Goal: Task Accomplishment & Management: Manage account settings

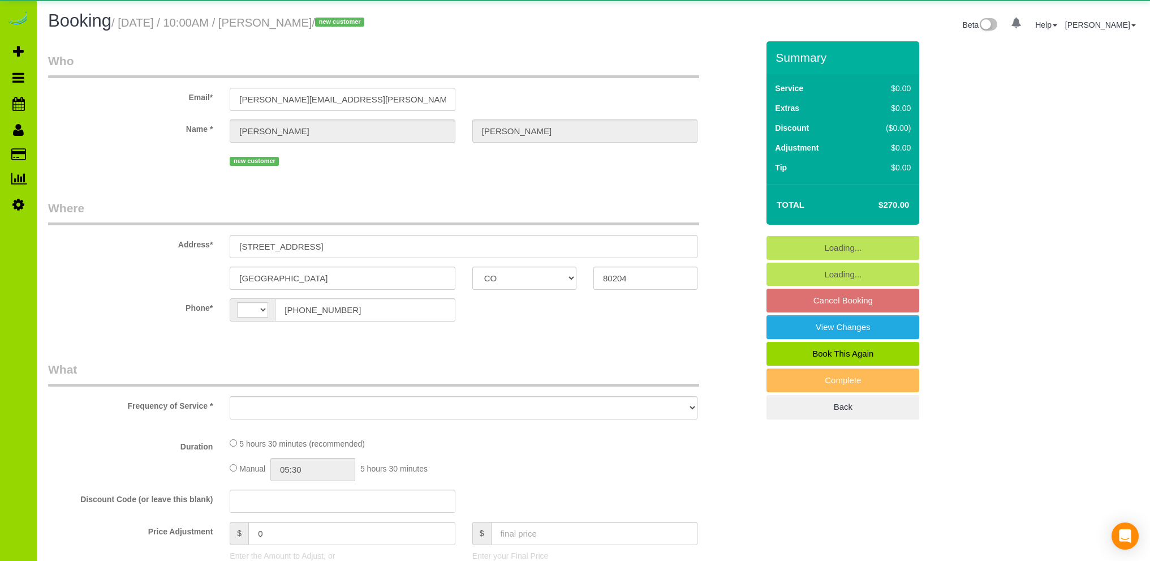
select select "CO"
select select "string:US"
select select "object:805"
select select "string:fspay-bf2a6243-a6de-4de5-b61b-26b3cdbe1e13"
select select "spot1"
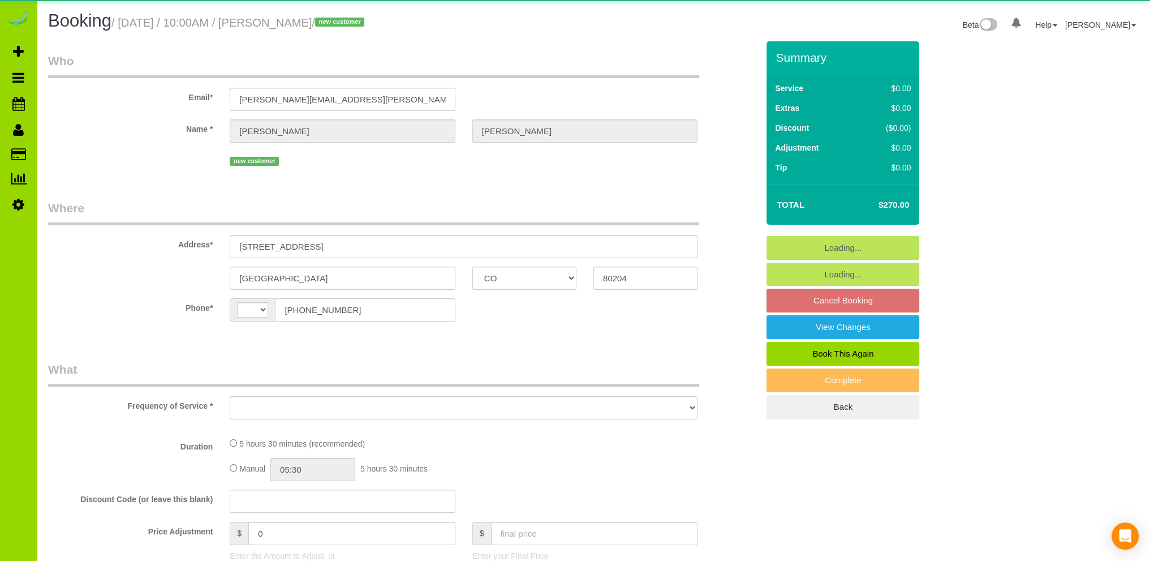
select select "number:69"
select select "number:4"
select select "number:16"
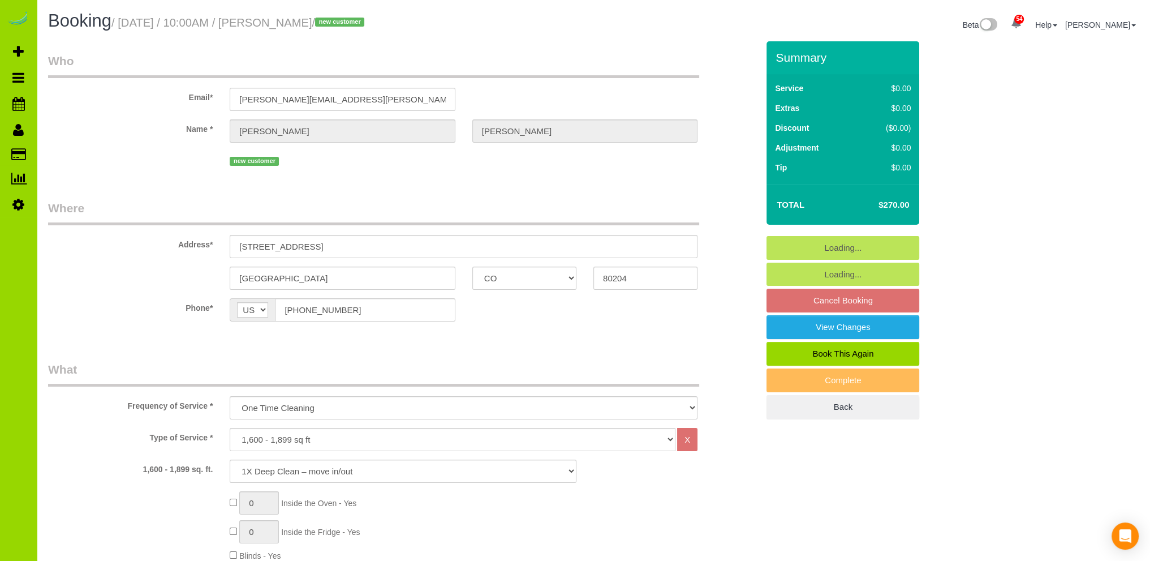
select select "object:1216"
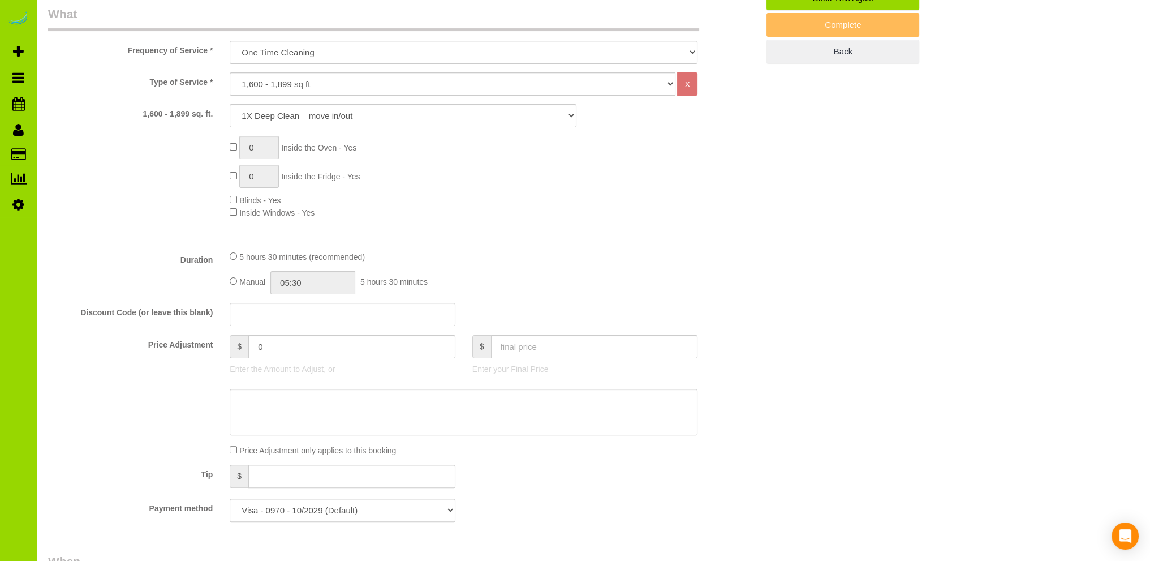
scroll to position [339, 0]
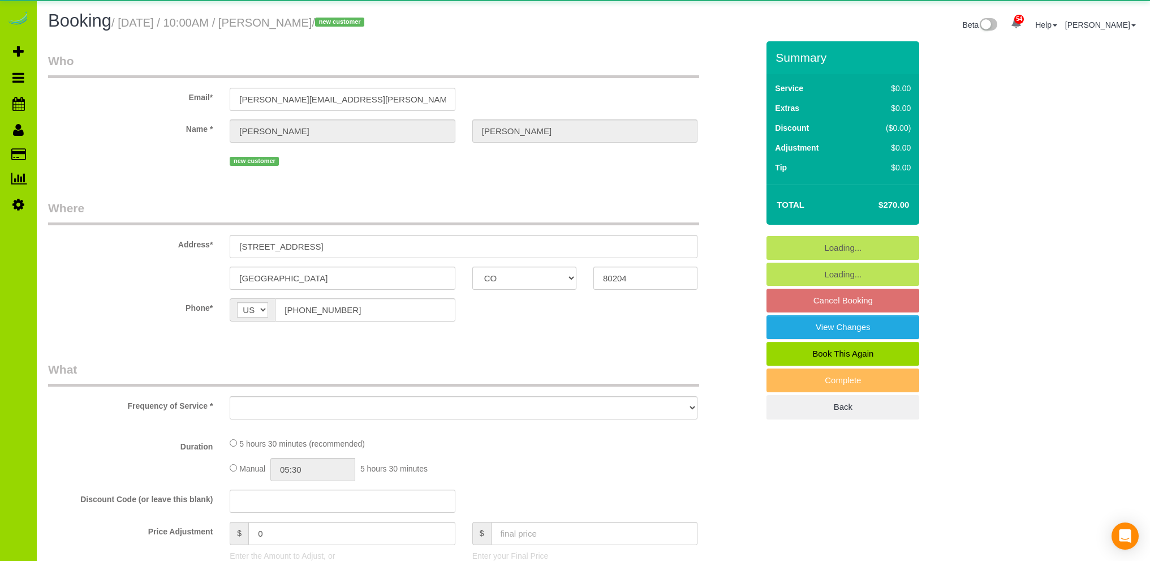
select select "CO"
select select "number:69"
select select "number:4"
select select "number:16"
select select "object:1246"
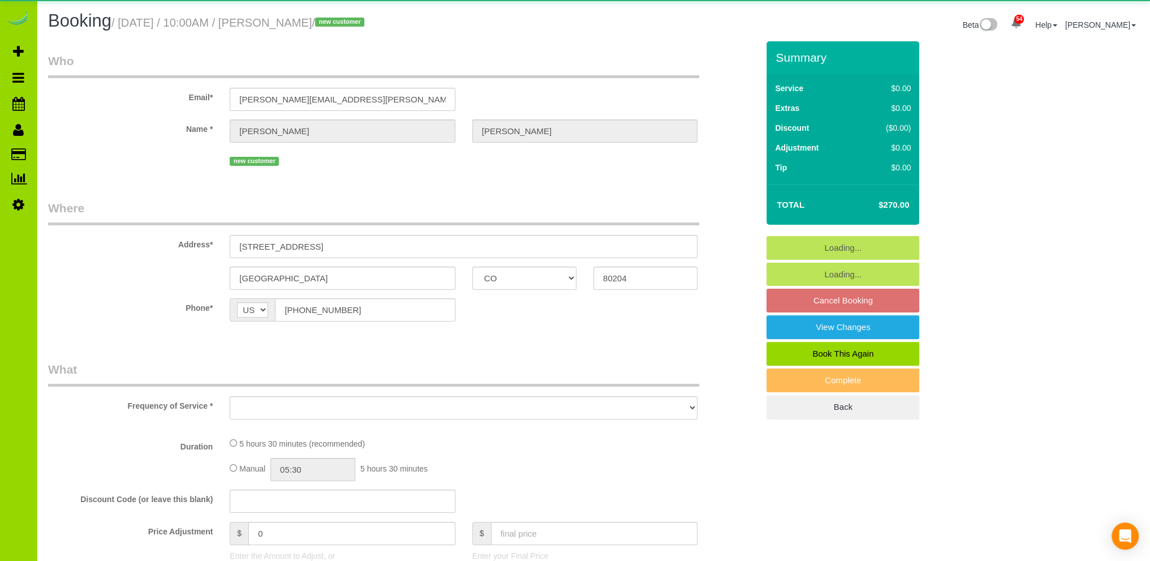
select select "spot1"
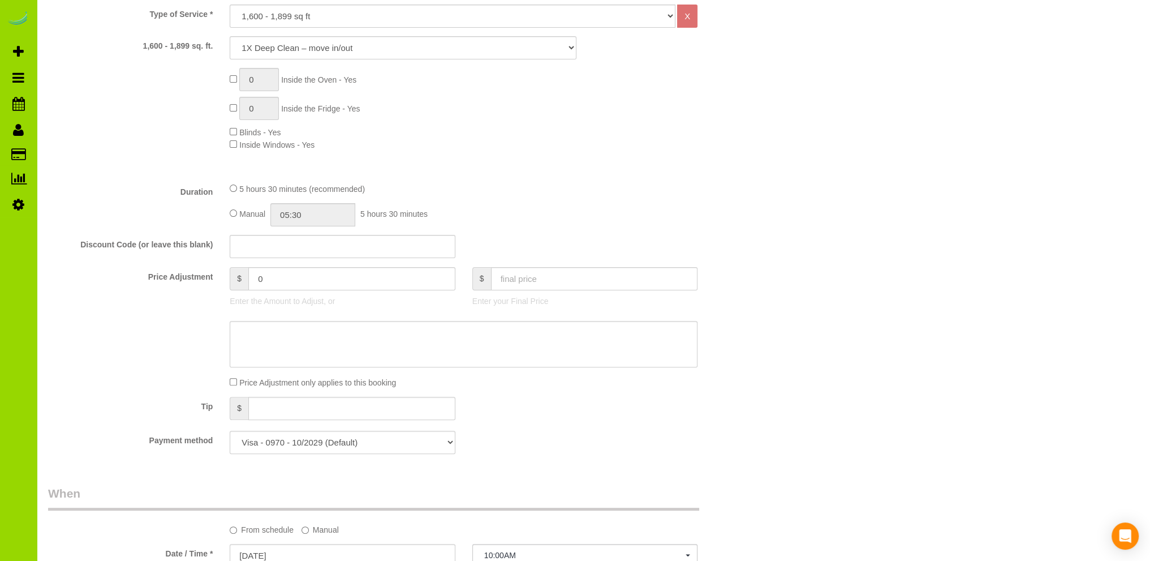
scroll to position [400, 0]
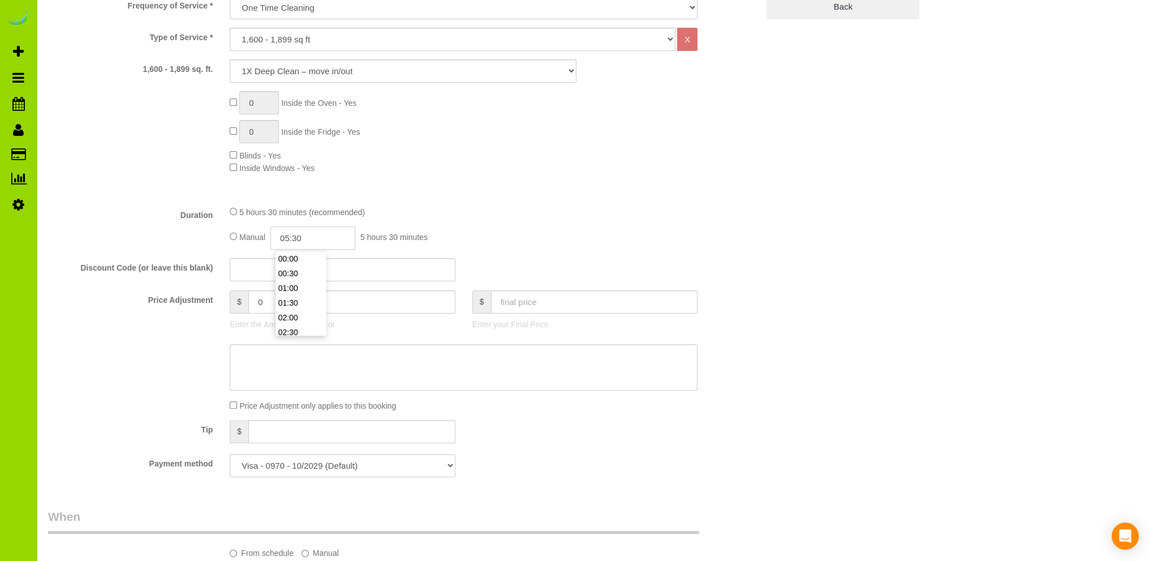
click at [294, 239] on input "05:30" at bounding box center [312, 237] width 85 height 23
type input "02:30"
click at [297, 273] on li "02:30" at bounding box center [300, 275] width 50 height 15
select select "spot6"
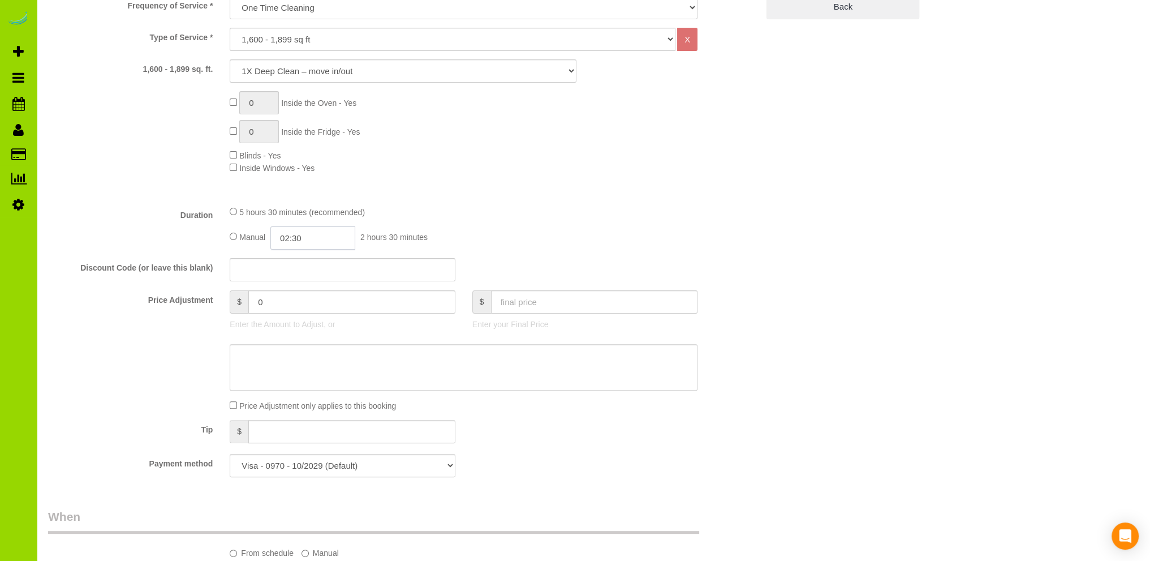
click at [315, 241] on input "02:30" at bounding box center [312, 237] width 85 height 23
type input "02:"
select select "spot11"
select select "spot16"
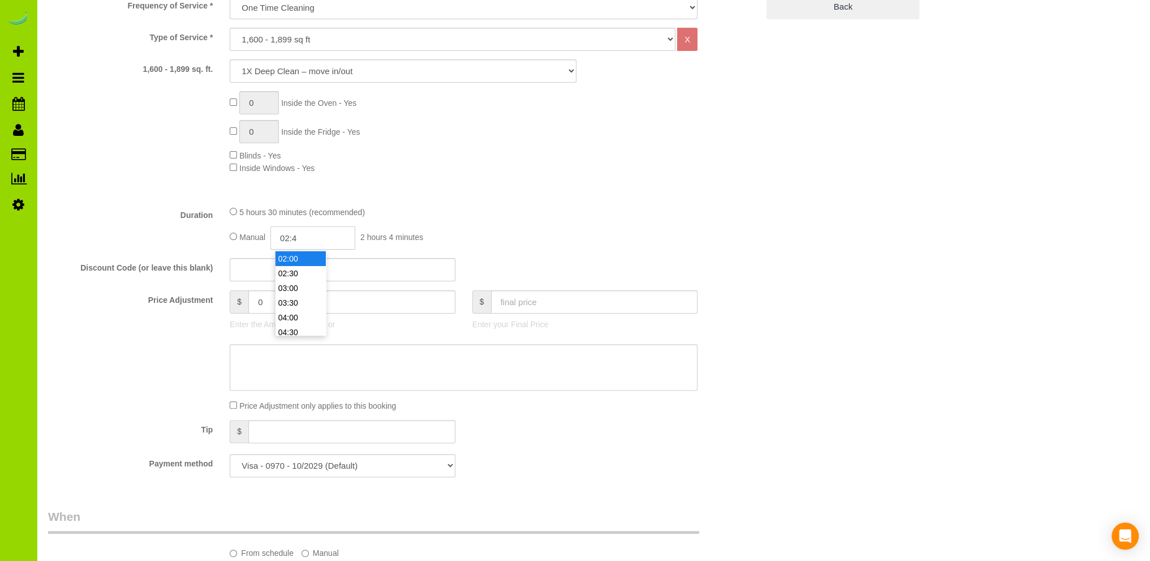
type input "02:45"
select select "spot21"
select select "spot26"
type input "02:45"
click at [593, 223] on div "5 hours 30 minutes (recommended) Manual 02:45 2 hours 45 minutes" at bounding box center [463, 227] width 485 height 44
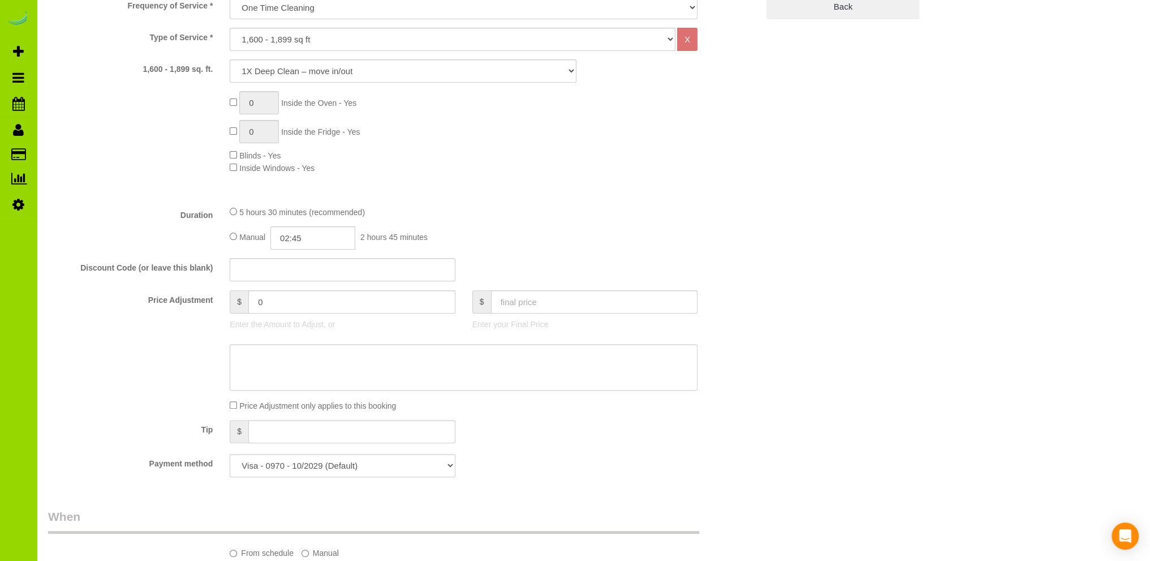
scroll to position [0, 0]
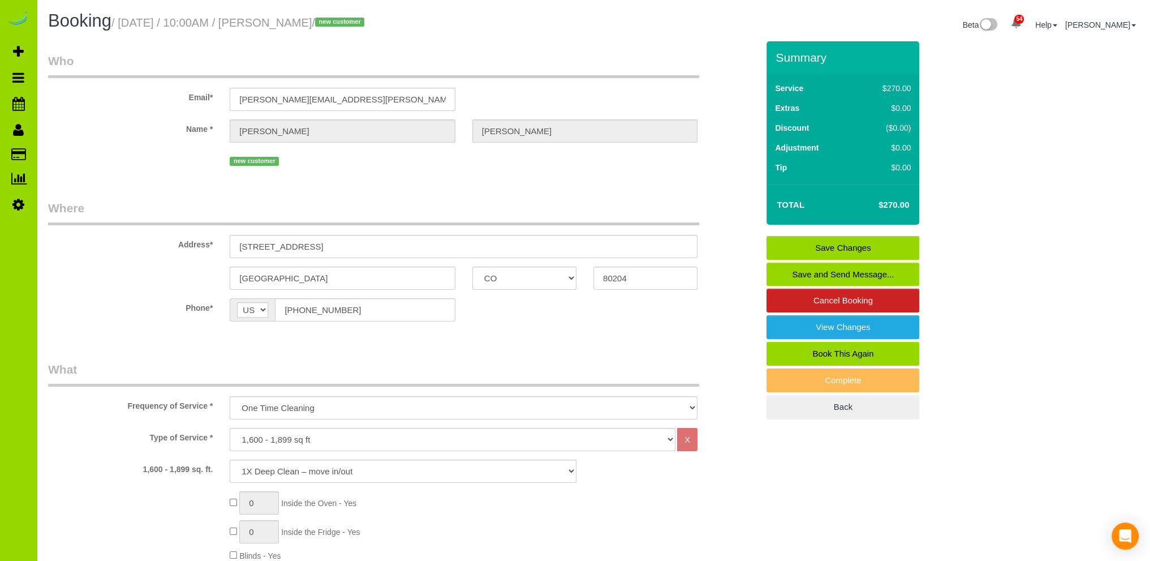
click at [843, 242] on link "Save Changes" at bounding box center [843, 248] width 153 height 24
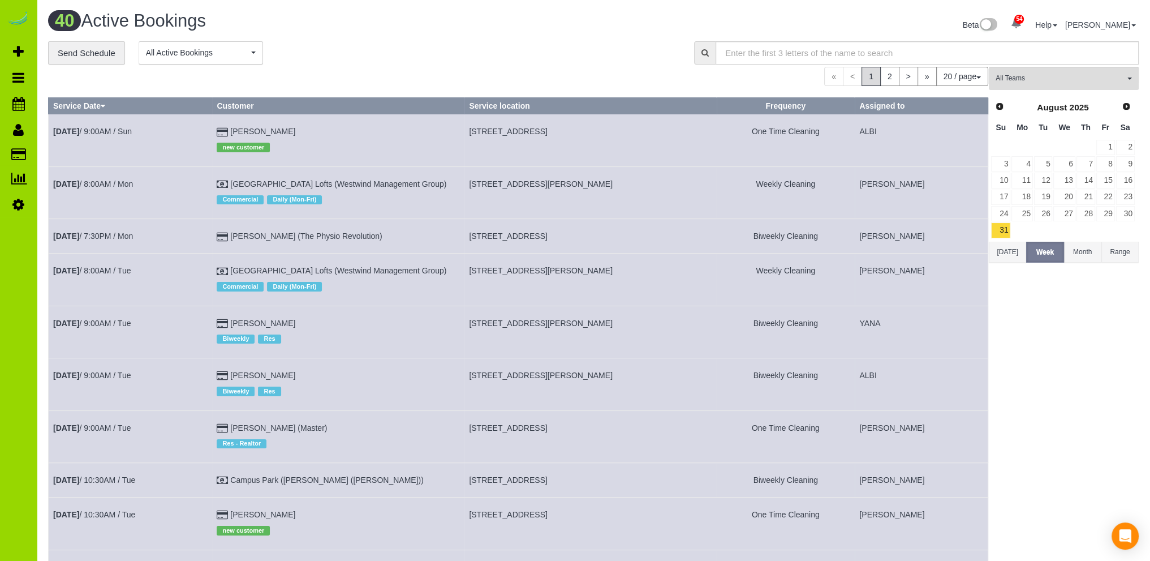
drag, startPoint x: 348, startPoint y: 46, endPoint x: 209, endPoint y: 6, distance: 145.4
click at [348, 45] on div "**********" at bounding box center [362, 53] width 629 height 24
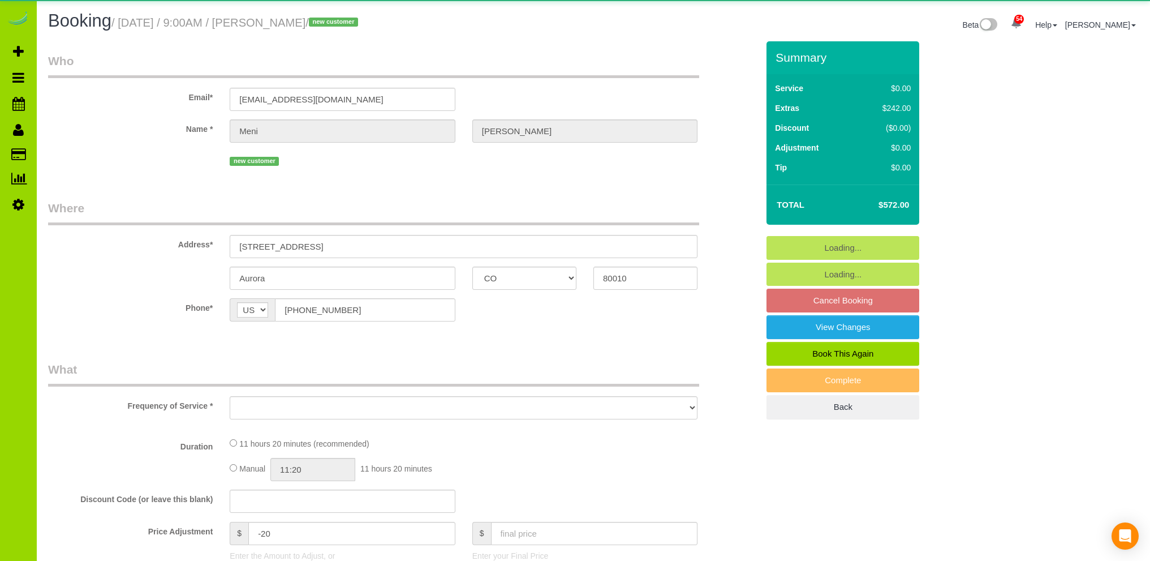
select select "CO"
select select "number:6"
select select "number:13"
select select "object:1152"
select select "spot1"
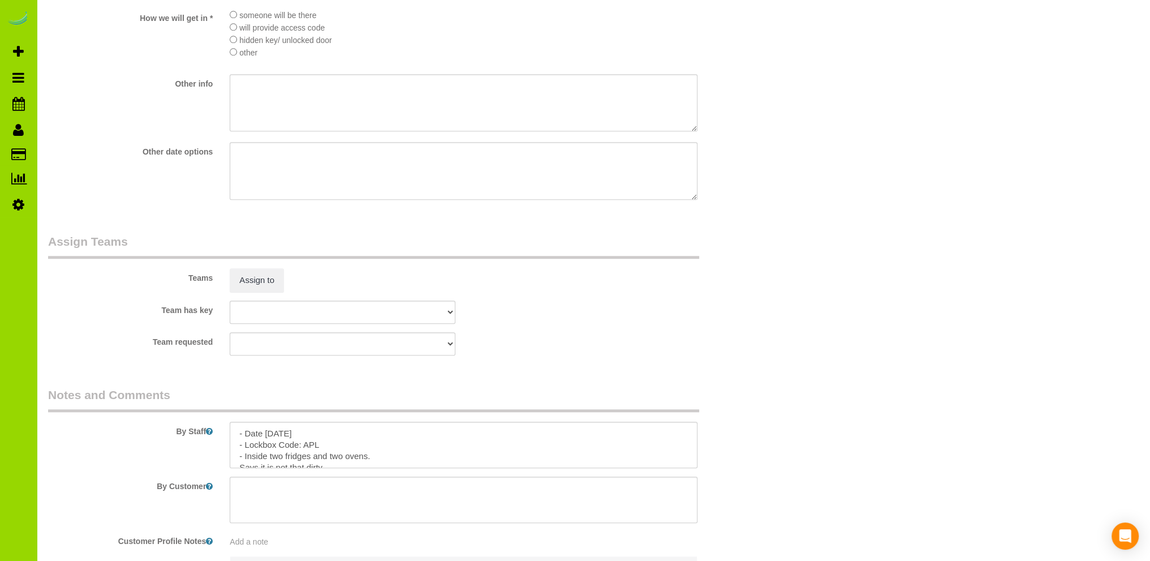
scroll to position [1525, 0]
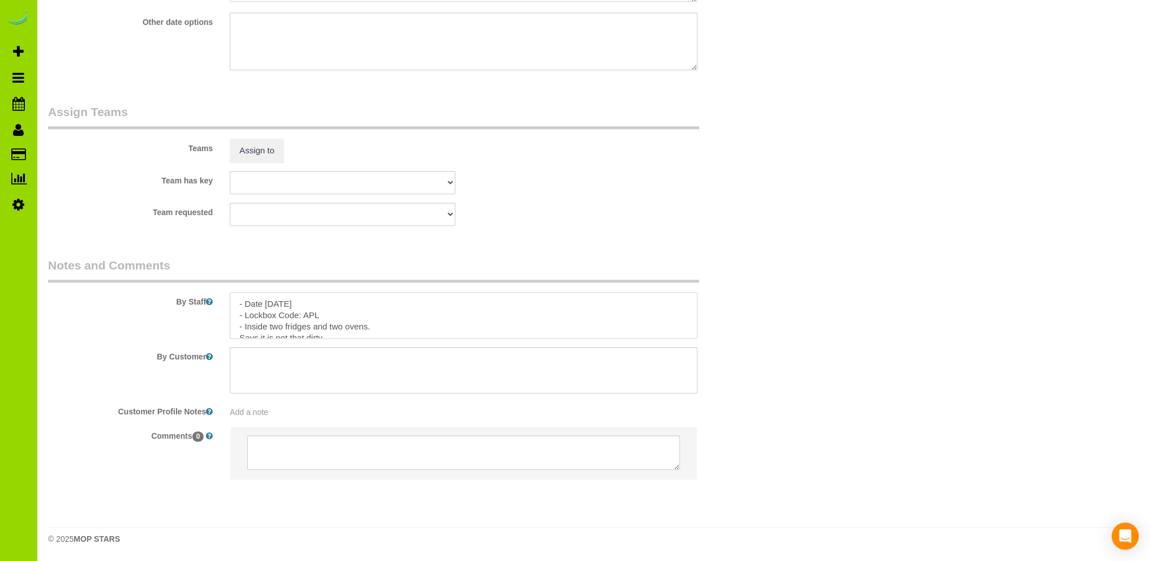
click at [317, 300] on textarea at bounding box center [464, 315] width 468 height 46
drag, startPoint x: 450, startPoint y: 321, endPoint x: 225, endPoint y: 325, distance: 225.2
click at [225, 325] on div at bounding box center [463, 315] width 485 height 46
click at [367, 304] on textarea at bounding box center [464, 315] width 468 height 46
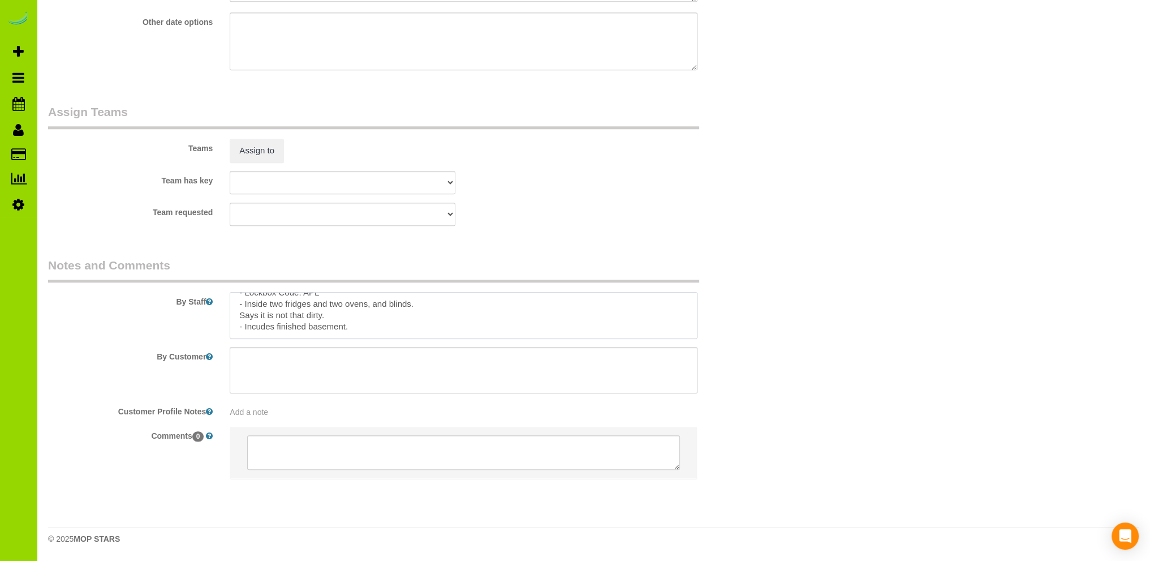
click at [345, 314] on textarea at bounding box center [464, 315] width 468 height 46
click at [366, 325] on textarea at bounding box center [464, 315] width 468 height 46
click at [485, 312] on textarea at bounding box center [464, 315] width 468 height 46
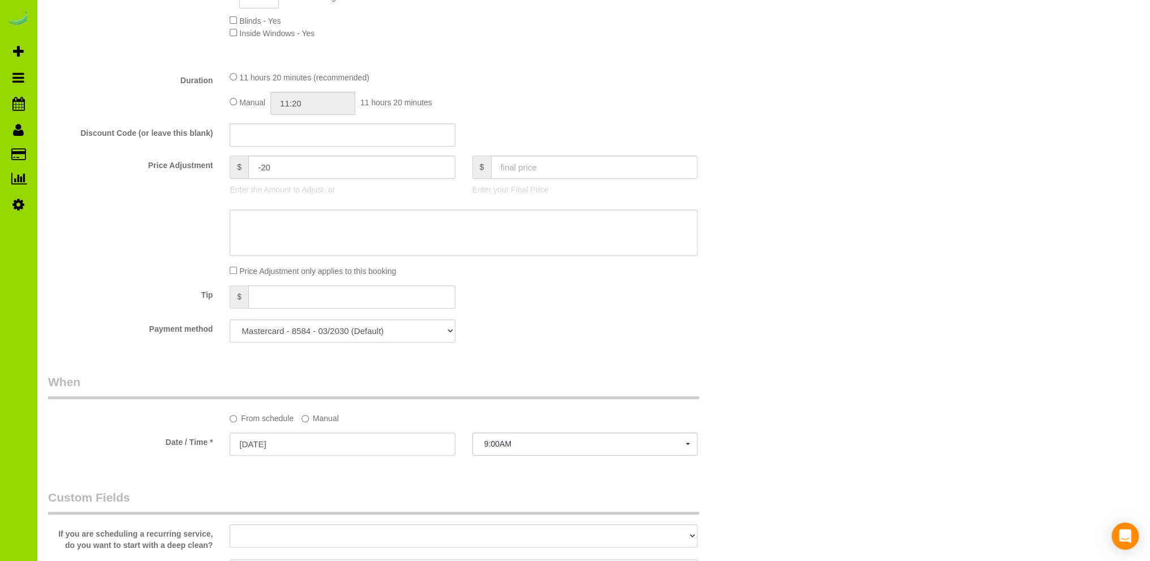
scroll to position [167, 0]
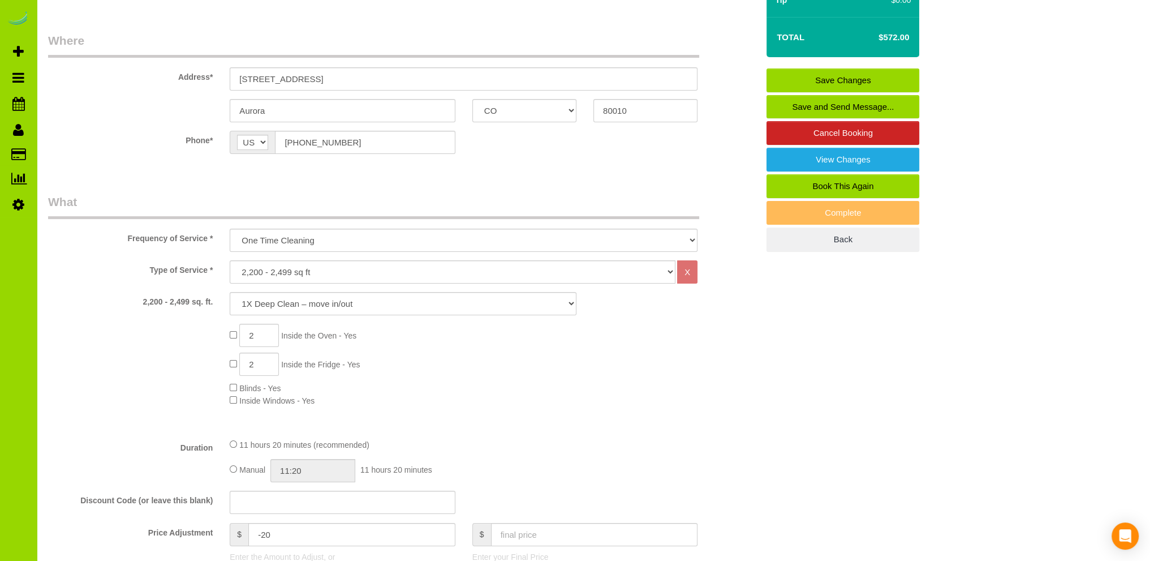
type textarea "- Est 11.5 hours. - Lockbox Code: APL - Inside two fridges and two ovens, and b…"
click at [303, 470] on input "11:20" at bounding box center [312, 470] width 85 height 23
type input "06:00"
click at [295, 411] on li "06:00" at bounding box center [300, 414] width 50 height 15
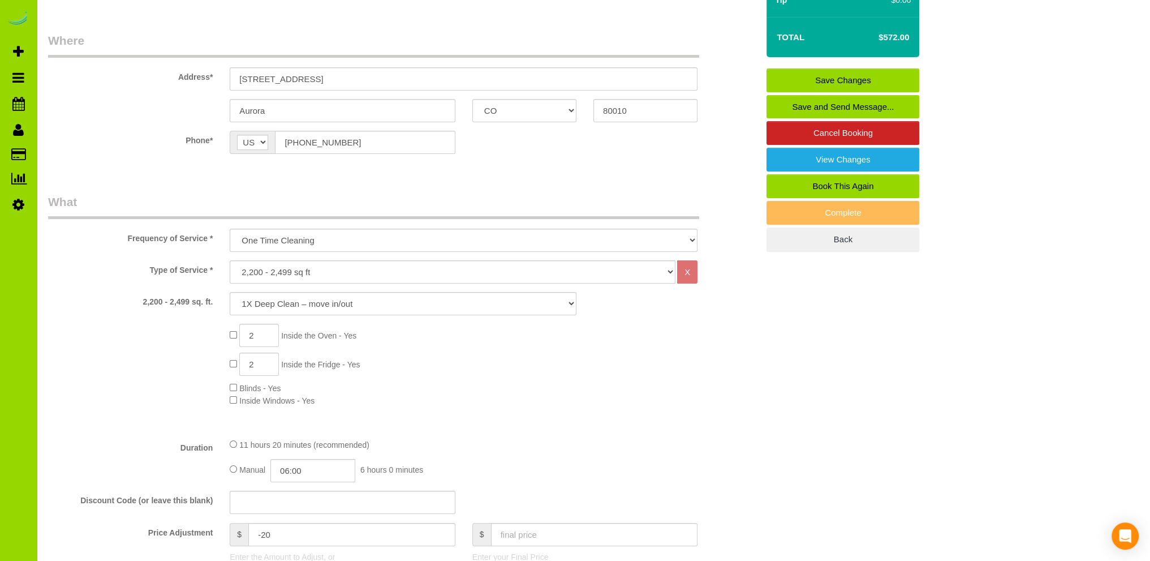
select select "spot6"
click at [295, 473] on input "06:00" at bounding box center [312, 470] width 85 height 23
type input "05:30"
click at [306, 381] on li "05:30" at bounding box center [300, 383] width 50 height 15
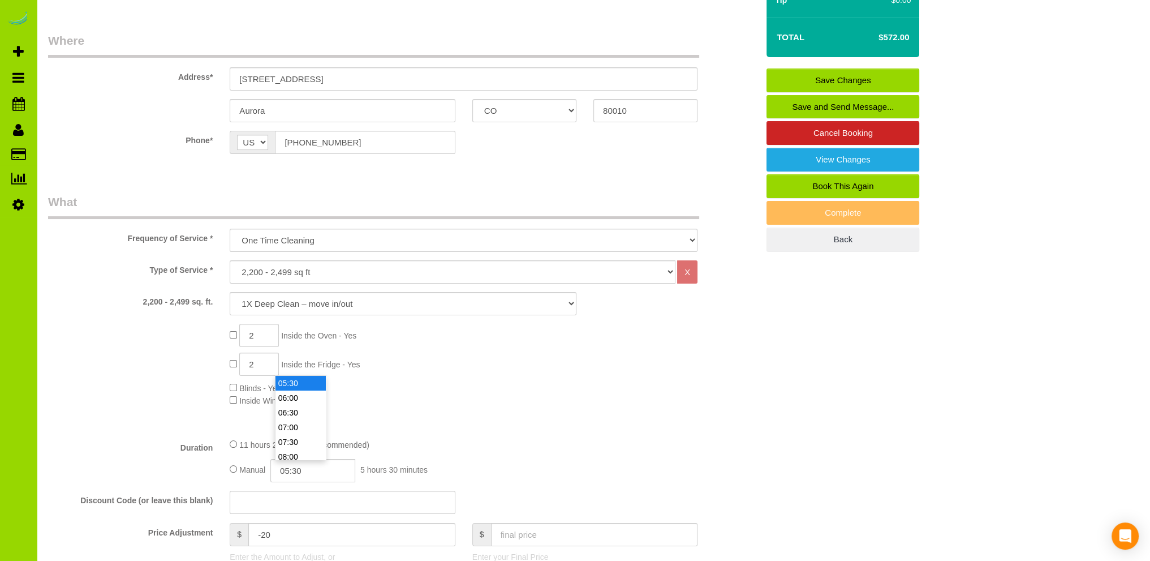
select select "spot11"
click at [322, 473] on input "05:30" at bounding box center [312, 470] width 85 height 23
type input "05:"
select select "spot21"
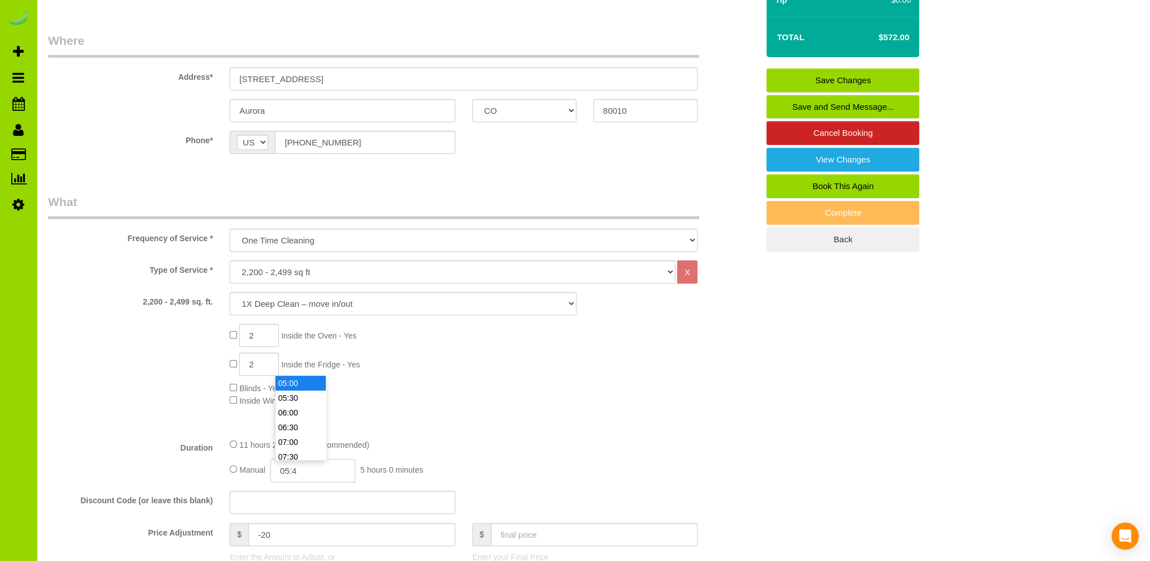
type input "05:45"
select select "spot26"
select select "spot31"
type input "05:45"
click at [605, 359] on div "2 Inside the Oven - Yes 2 Inside the Fridge - Yes Blinds - Yes Inside Windows -…" at bounding box center [493, 365] width 545 height 83
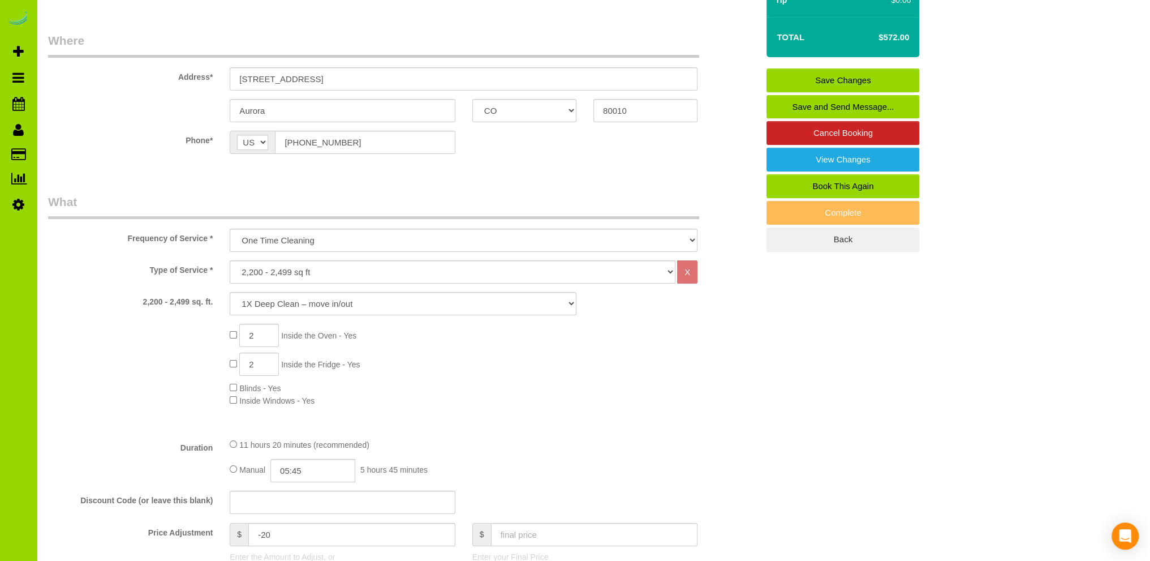
click at [849, 74] on link "Save Changes" at bounding box center [843, 80] width 153 height 24
